Goal: Communication & Community: Connect with others

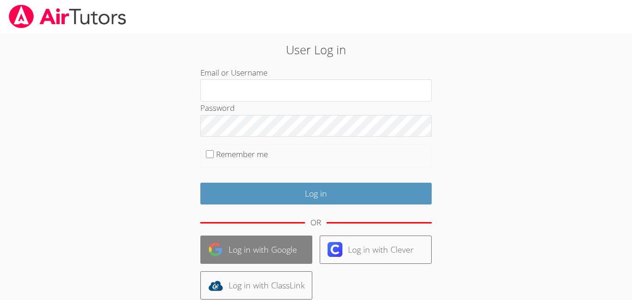
click at [307, 239] on link "Log in with Google" at bounding box center [256, 249] width 112 height 28
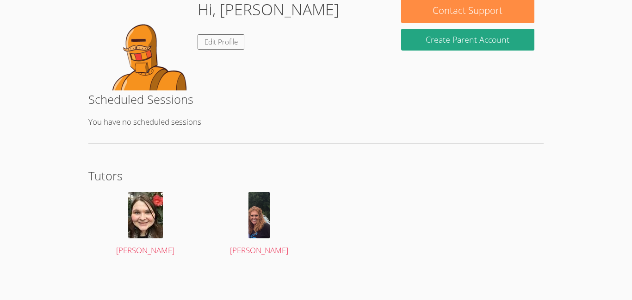
scroll to position [152, 0]
click at [136, 206] on img at bounding box center [145, 215] width 35 height 46
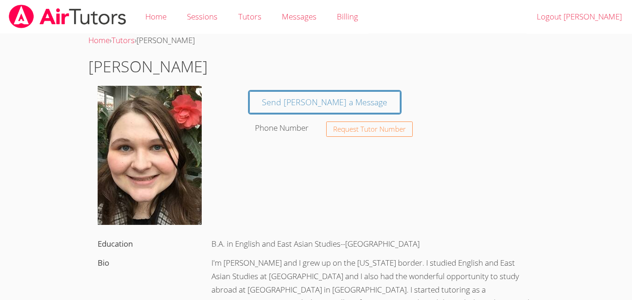
scroll to position [1, 0]
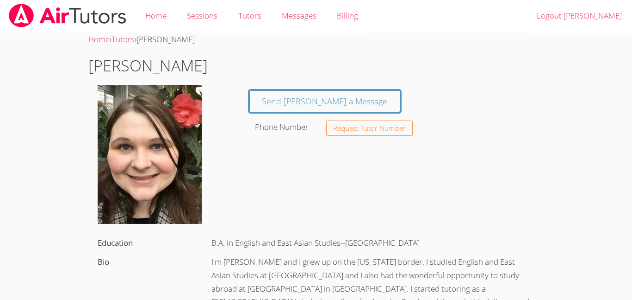
click at [164, 119] on img at bounding box center [150, 154] width 104 height 139
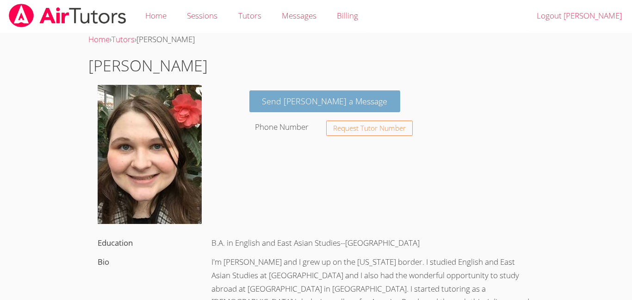
click at [315, 99] on link "Send [PERSON_NAME] a Message" at bounding box center [325, 101] width 151 height 22
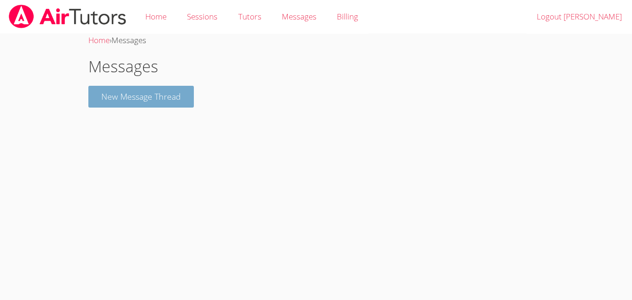
click at [151, 104] on button "New Message Thread" at bounding box center [141, 97] width 106 height 22
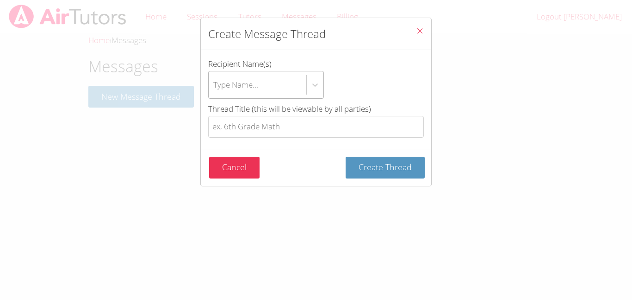
click at [270, 82] on div "Type Name..." at bounding box center [258, 84] width 98 height 27
click at [214, 82] on input "Recipient Name(s) Type Name..." at bounding box center [213, 84] width 1 height 21
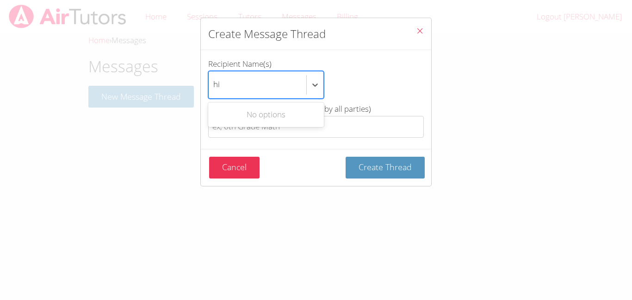
type input "hi"
click at [346, 156] on button "Create Thread" at bounding box center [385, 167] width 79 height 22
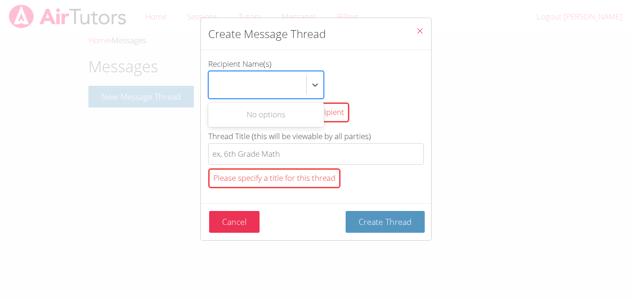
click at [424, 24] on button "Close" at bounding box center [420, 32] width 23 height 28
